Goal: Information Seeking & Learning: Understand process/instructions

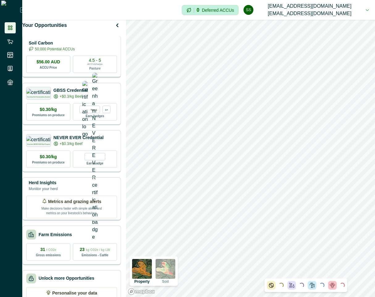
click at [67, 46] on p "Soil Carbon" at bounding box center [52, 43] width 46 height 6
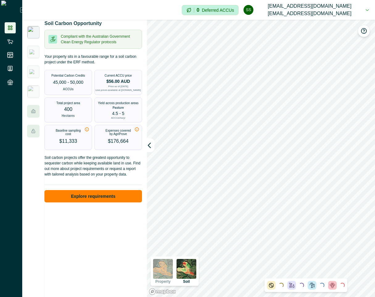
click at [364, 10] on button "ss [EMAIL_ADDRESS][DOMAIN_NAME] [EMAIL_ADDRESS][DOMAIN_NAME]" at bounding box center [306, 10] width 125 height 20
click at [345, 29] on button "Sign out" at bounding box center [320, 30] width 69 height 10
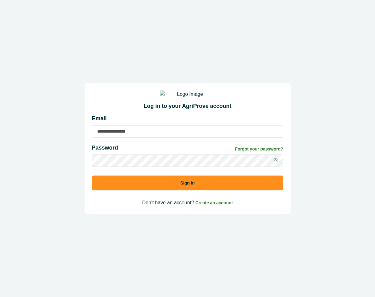
type input "**********"
click at [196, 190] on button "Sign in" at bounding box center [188, 183] width 192 height 15
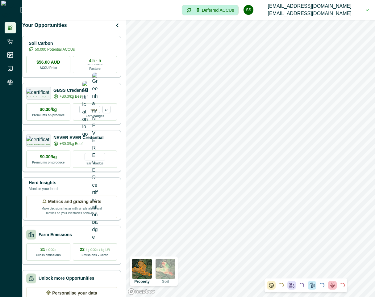
click at [365, 8] on button "ss [EMAIL_ADDRESS][DOMAIN_NAME] [EMAIL_ADDRESS][DOMAIN_NAME]" at bounding box center [306, 10] width 125 height 20
click at [338, 29] on button "Sign out" at bounding box center [320, 30] width 69 height 10
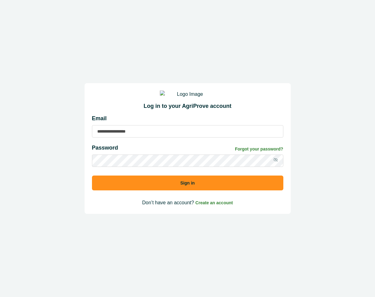
type input "**********"
click at [138, 138] on input "**********" at bounding box center [188, 131] width 192 height 12
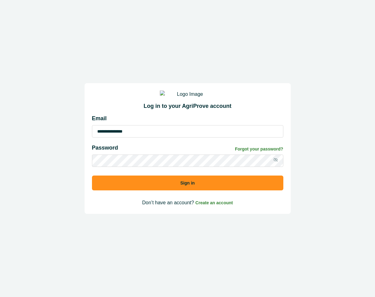
click at [226, 189] on button "Sign in" at bounding box center [188, 183] width 192 height 15
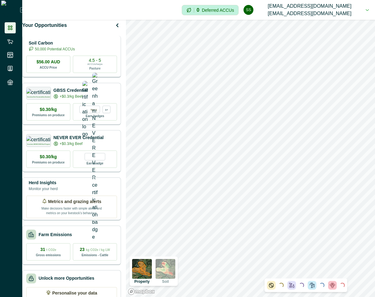
click at [95, 48] on div "Soil Carbon 50,000 Potential ACCUs" at bounding box center [71, 46] width 91 height 12
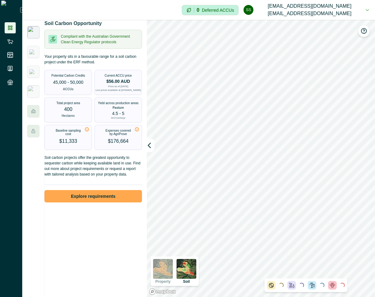
click at [105, 202] on button "Explore requirements" at bounding box center [94, 196] width 98 height 12
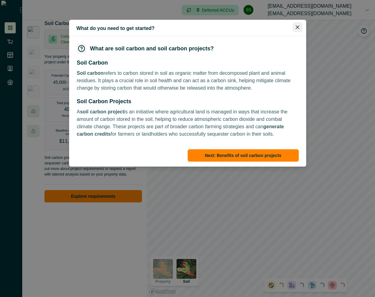
click at [299, 26] on button "Close" at bounding box center [298, 27] width 10 height 10
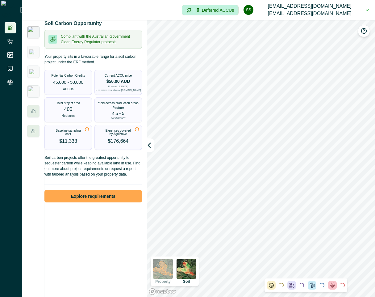
click at [100, 196] on button "Explore requirements" at bounding box center [94, 196] width 98 height 12
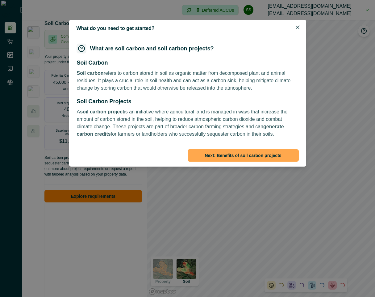
click at [284, 150] on button "Next : Benefits of soil carbon projects" at bounding box center [243, 155] width 111 height 12
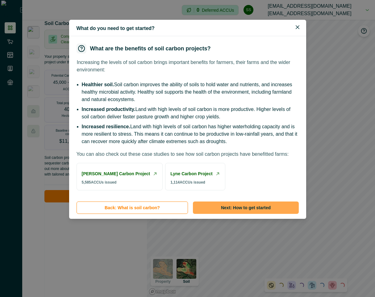
click at [269, 214] on button "Next : How to get started" at bounding box center [246, 207] width 106 height 12
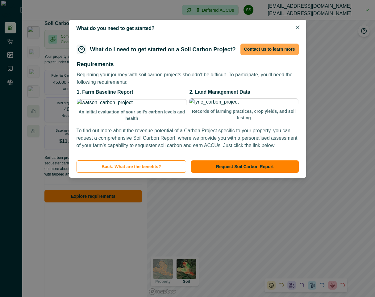
click at [271, 48] on button "Contact us to learn more" at bounding box center [270, 49] width 58 height 11
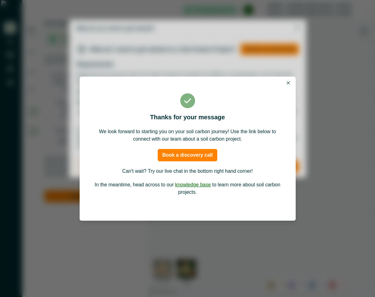
click at [288, 85] on button "Close" at bounding box center [288, 82] width 7 height 7
